Goal: Navigation & Orientation: Understand site structure

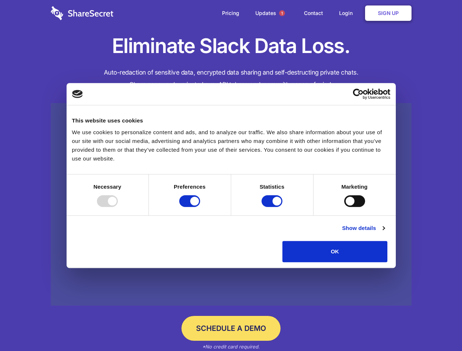
click at [118, 207] on div at bounding box center [107, 201] width 21 height 12
click at [200, 207] on input "Preferences" at bounding box center [189, 201] width 21 height 12
checkbox input "false"
click at [273, 207] on input "Statistics" at bounding box center [271, 201] width 21 height 12
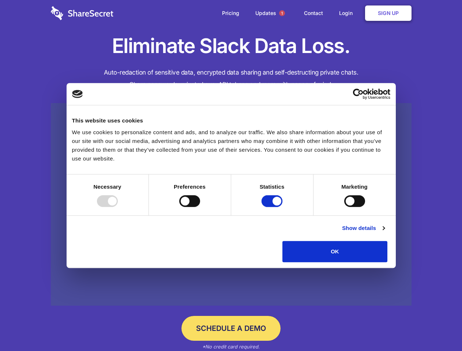
checkbox input "false"
click at [344, 207] on input "Marketing" at bounding box center [354, 201] width 21 height 12
checkbox input "true"
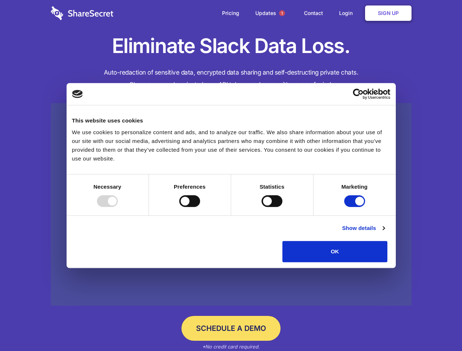
click at [384, 232] on link "Show details" at bounding box center [363, 228] width 42 height 9
